Goal: Transaction & Acquisition: Book appointment/travel/reservation

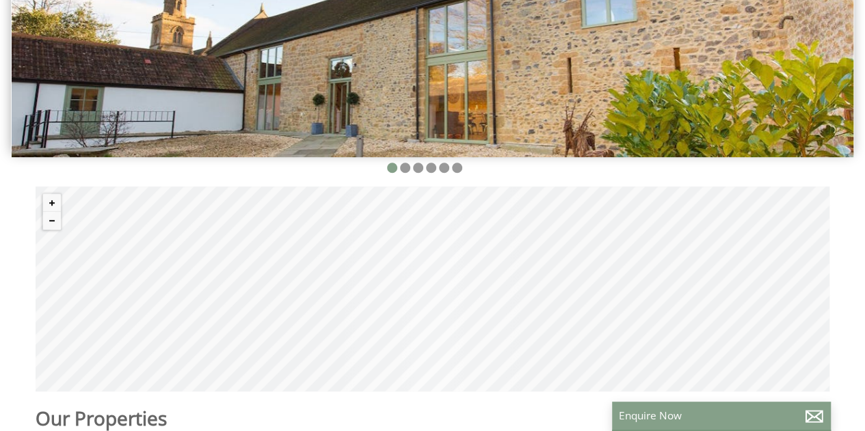
scroll to position [340, 0]
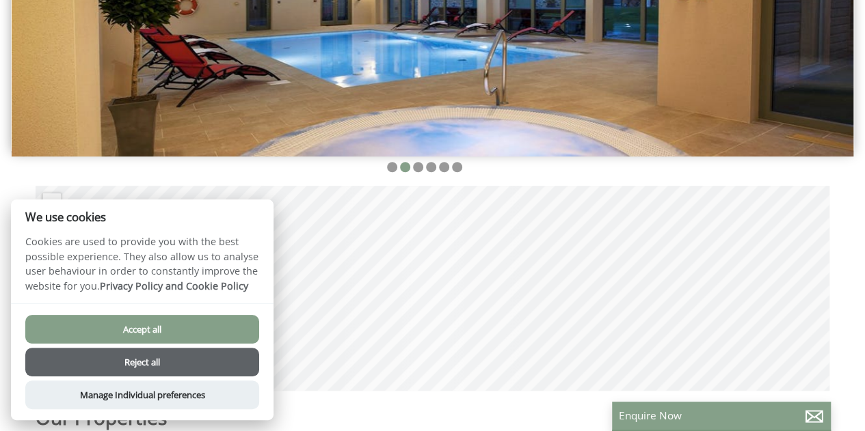
click at [170, 358] on button "Reject all" at bounding box center [142, 362] width 234 height 29
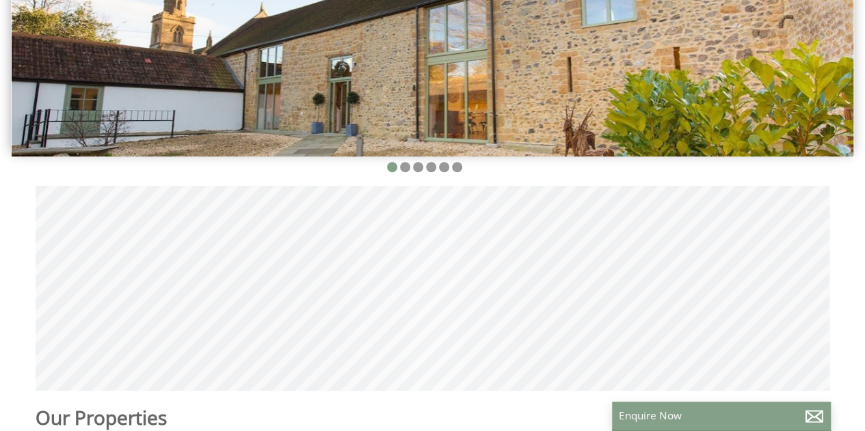
scroll to position [0, 12]
click at [55, 211] on button "Zoom out" at bounding box center [52, 220] width 18 height 18
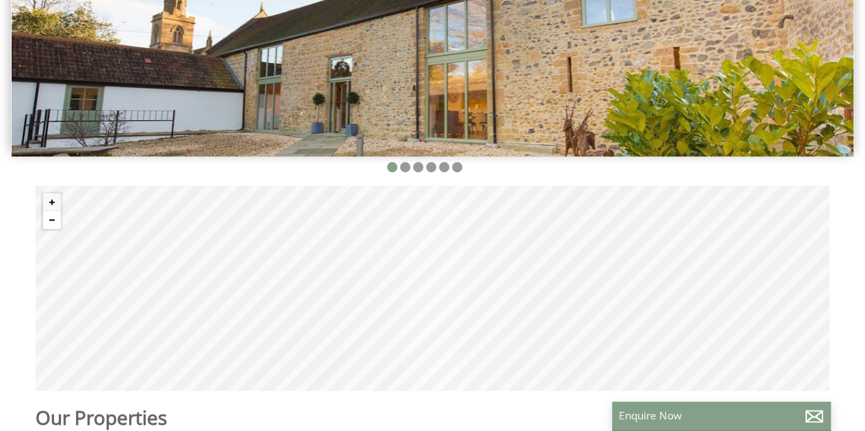
click at [55, 211] on button "Zoom out" at bounding box center [52, 220] width 18 height 18
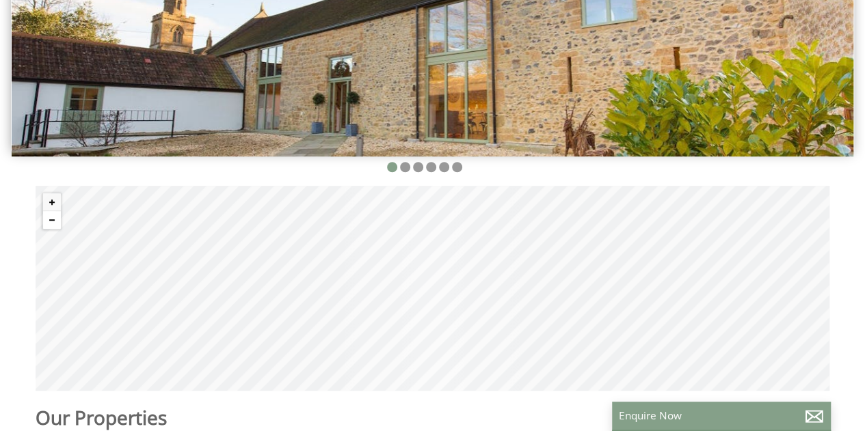
click at [55, 211] on button "Zoom out" at bounding box center [52, 220] width 18 height 18
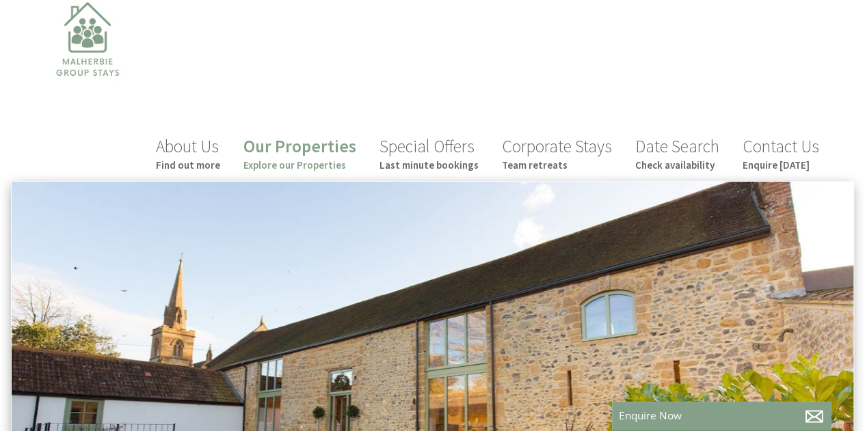
scroll to position [0, 0]
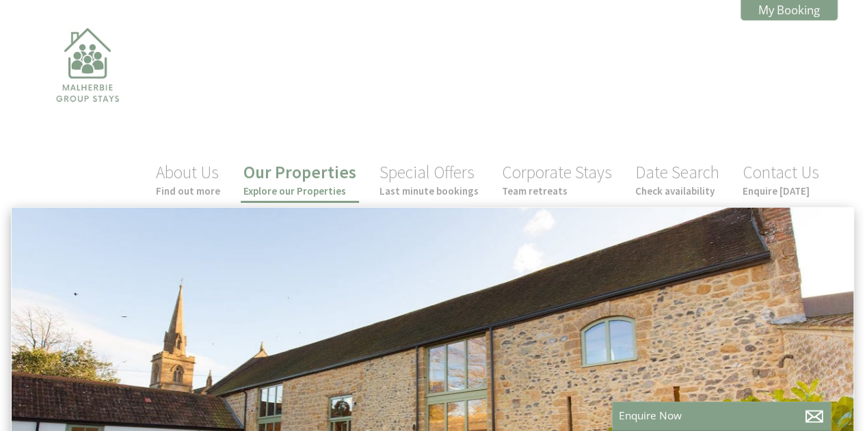
click at [309, 161] on link "Our Properties Explore our Properties" at bounding box center [299, 179] width 113 height 36
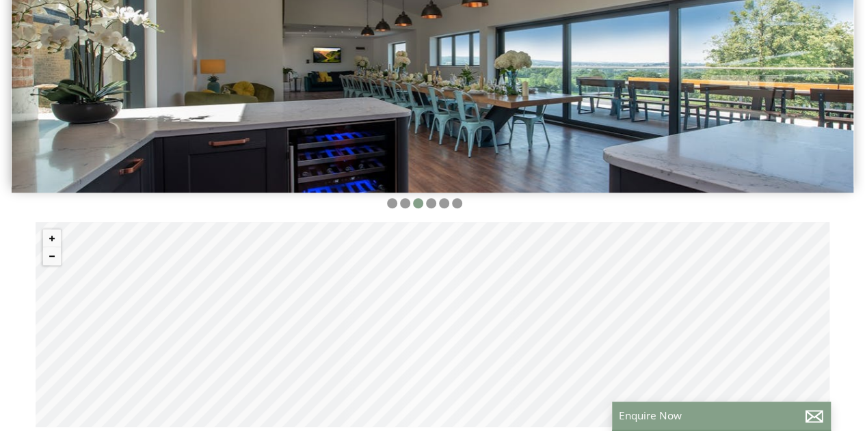
scroll to position [304, 0]
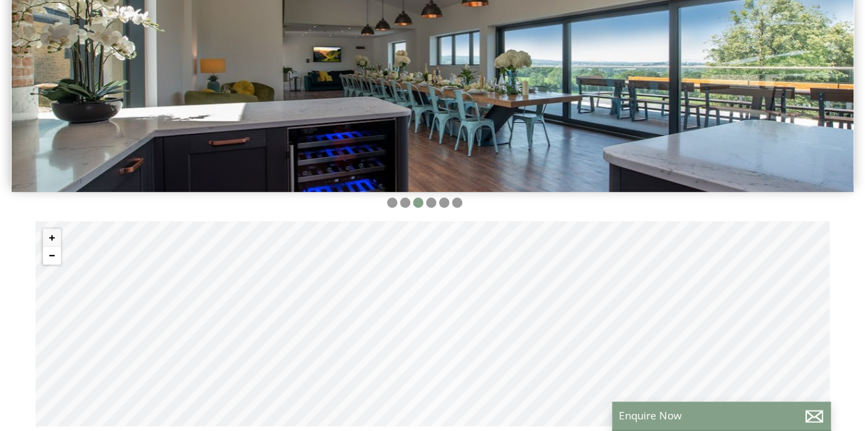
click at [51, 247] on button "Zoom out" at bounding box center [52, 256] width 18 height 18
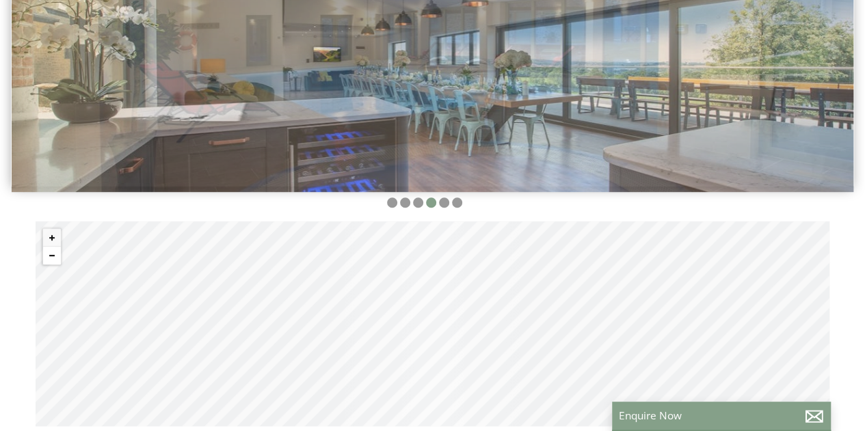
click at [51, 247] on button "Zoom out" at bounding box center [52, 256] width 18 height 18
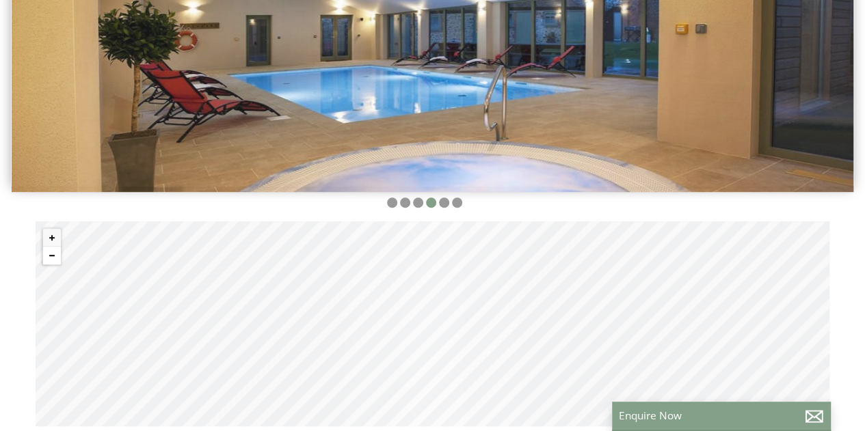
click at [51, 247] on button "Zoom out" at bounding box center [52, 256] width 18 height 18
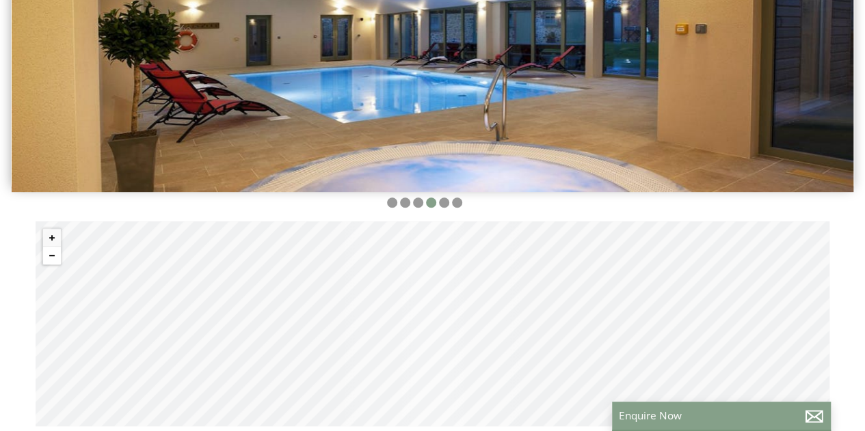
click at [51, 247] on button "Zoom out" at bounding box center [52, 256] width 18 height 18
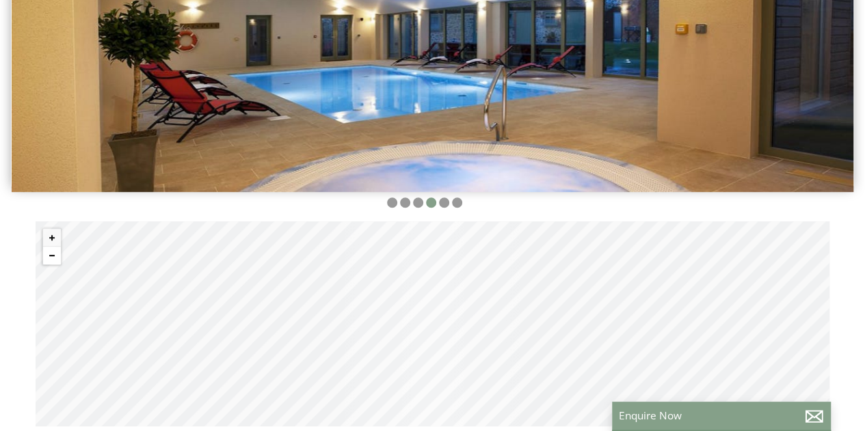
click at [51, 247] on button "Zoom out" at bounding box center [52, 256] width 18 height 18
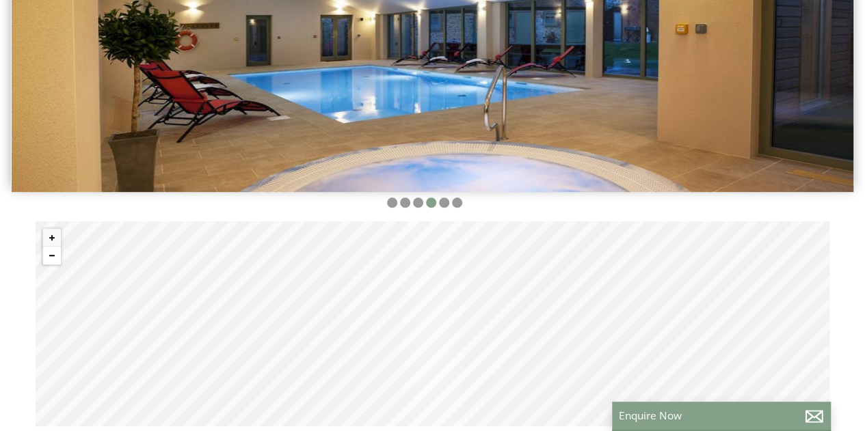
click at [51, 247] on button "Zoom out" at bounding box center [52, 256] width 18 height 18
drag, startPoint x: 469, startPoint y: 263, endPoint x: 474, endPoint y: 304, distance: 41.4
click at [474, 304] on div "© MapTiler © OpenStreetMap contributors" at bounding box center [433, 323] width 794 height 205
click at [429, 272] on div "© MapTiler © OpenStreetMap contributors" at bounding box center [433, 323] width 794 height 205
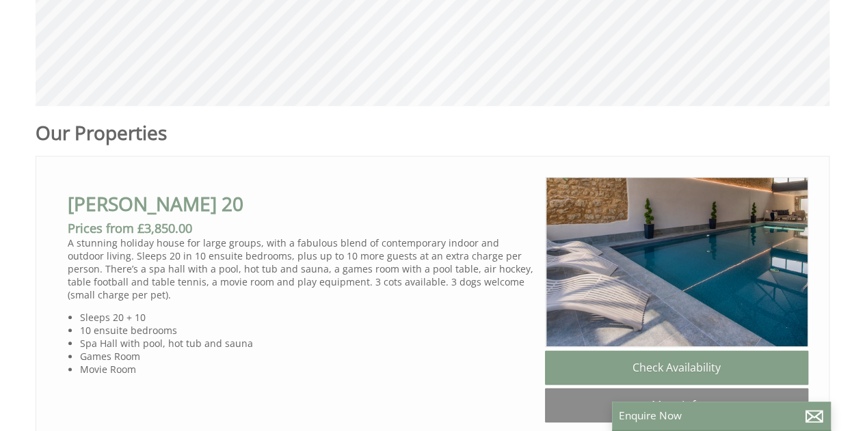
scroll to position [637, 0]
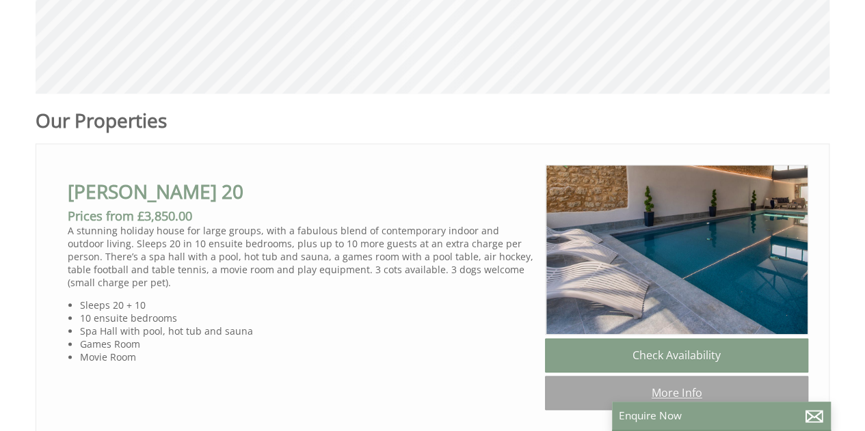
click at [649, 376] on link "More Info" at bounding box center [676, 393] width 263 height 34
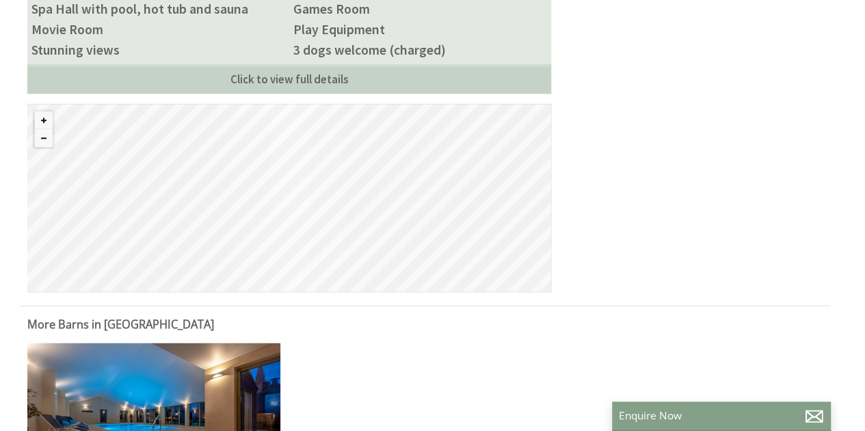
scroll to position [865, 0]
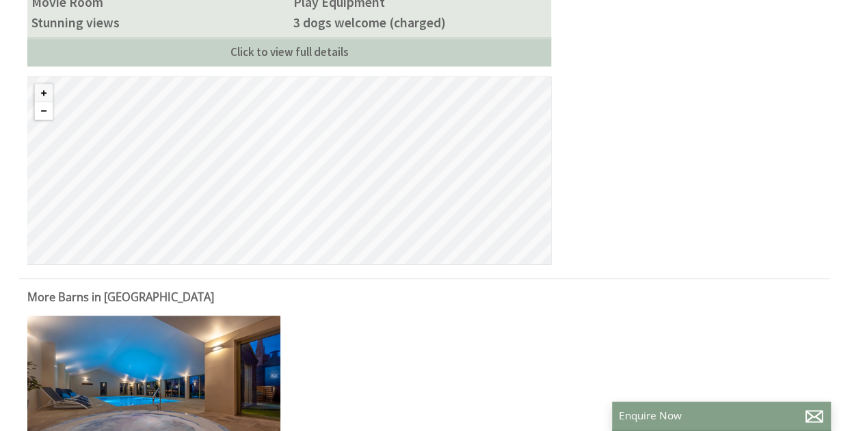
click at [46, 102] on button "Zoom out" at bounding box center [44, 111] width 18 height 18
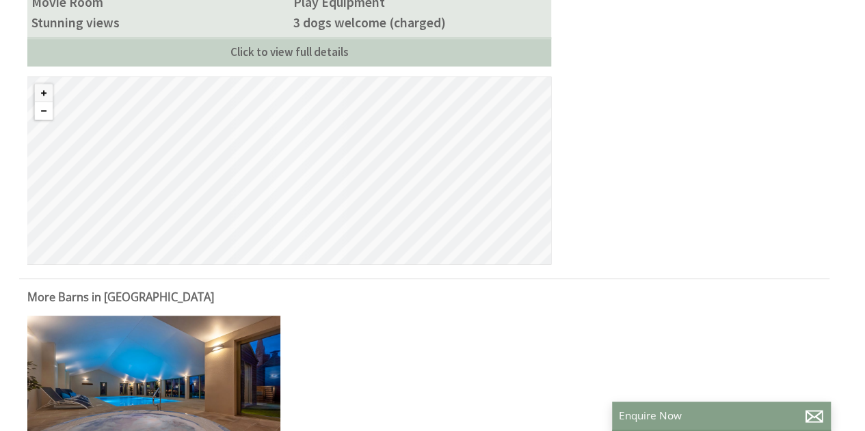
click at [46, 102] on button "Zoom out" at bounding box center [44, 111] width 18 height 18
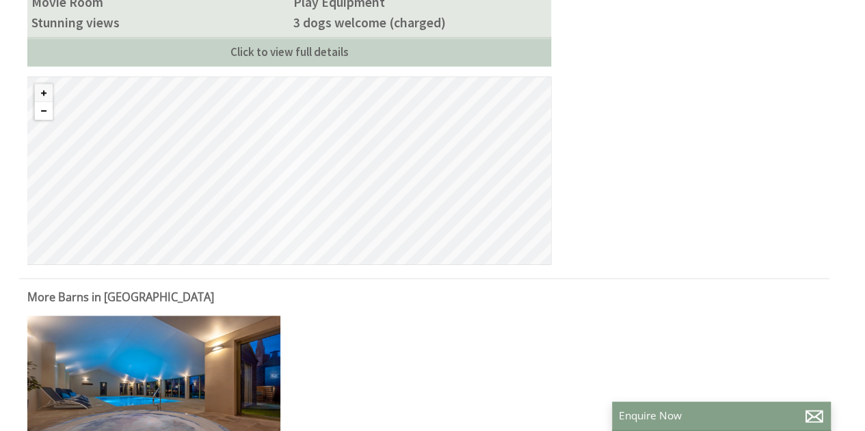
click at [46, 102] on button "Zoom out" at bounding box center [44, 111] width 18 height 18
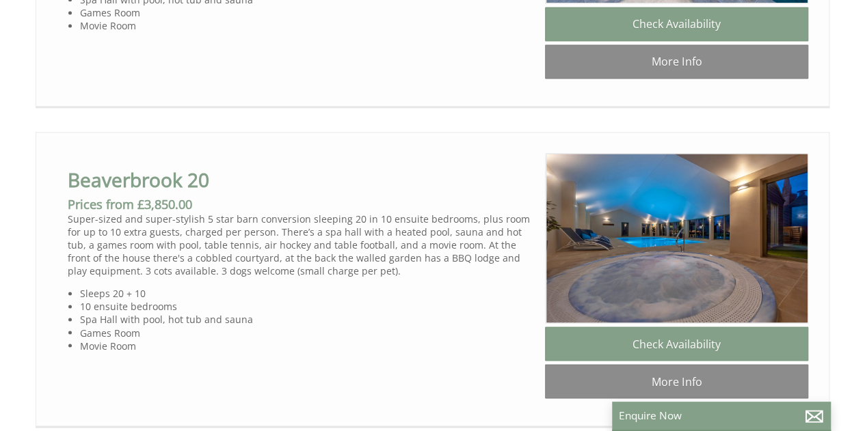
scroll to position [1012, 0]
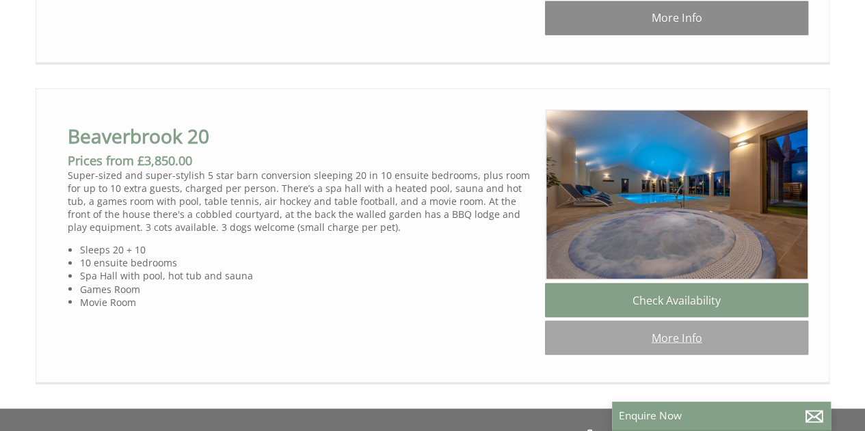
click at [699, 321] on link "More Info" at bounding box center [676, 338] width 263 height 34
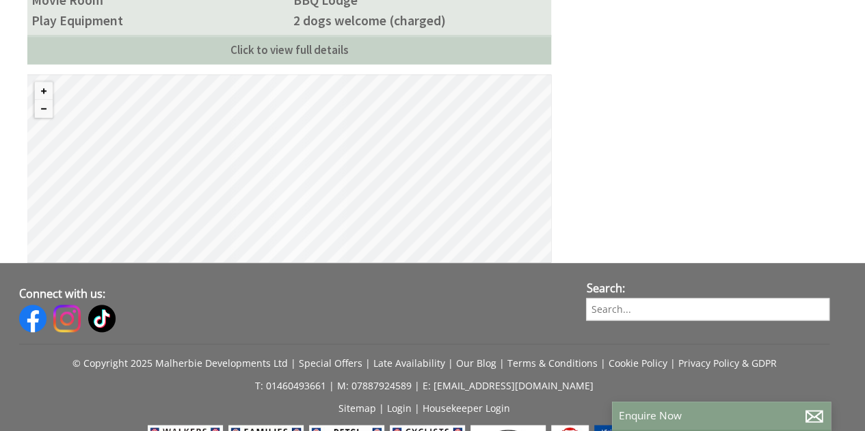
scroll to position [856, 0]
